Goal: Navigation & Orientation: Find specific page/section

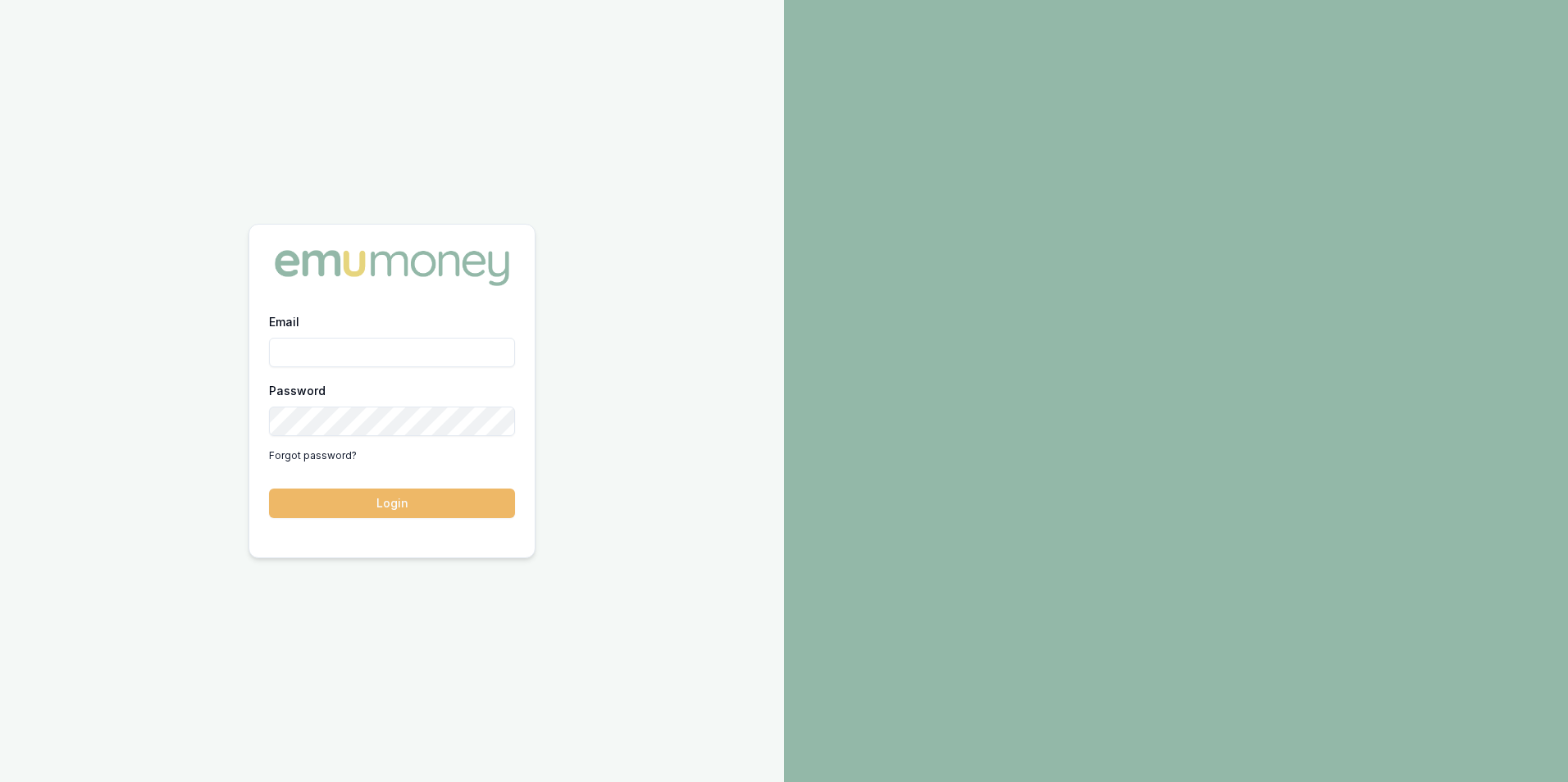
type input "[PERSON_NAME][EMAIL_ADDRESS][PERSON_NAME][DOMAIN_NAME]"
click at [395, 506] on button "Login" at bounding box center [392, 504] width 246 height 30
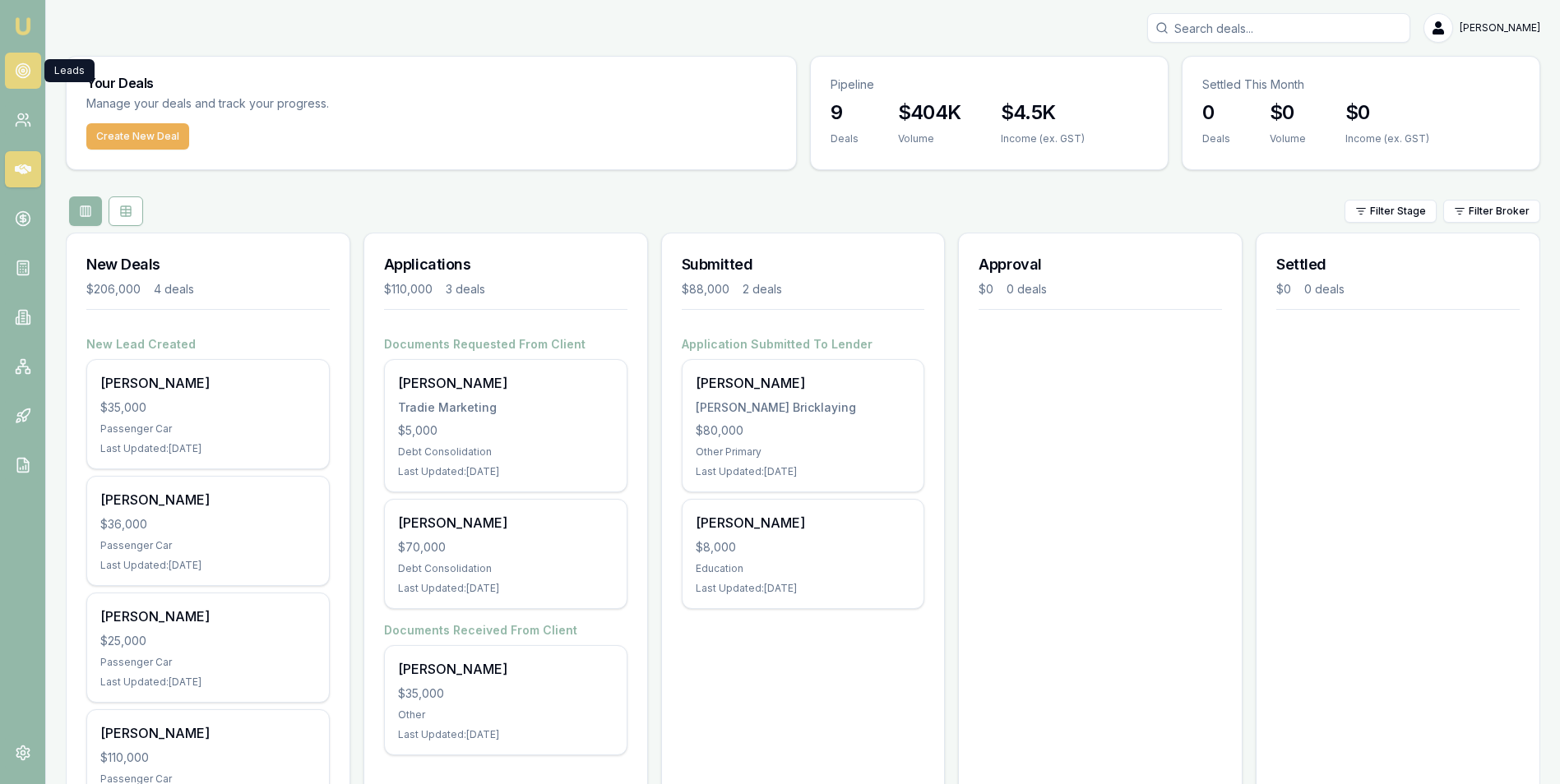
click at [27, 68] on icon at bounding box center [23, 71] width 17 height 17
